Goal: Go to known website: Access a specific website the user already knows

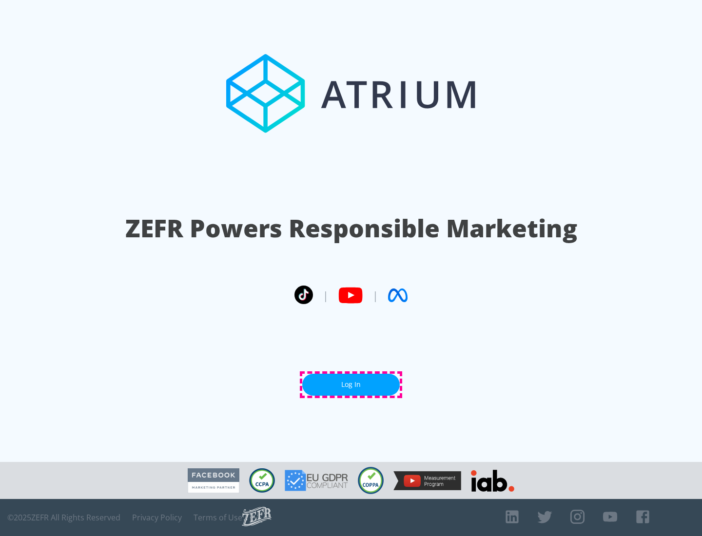
click at [351, 384] on link "Log In" at bounding box center [350, 385] width 97 height 22
